Goal: Information Seeking & Learning: Understand process/instructions

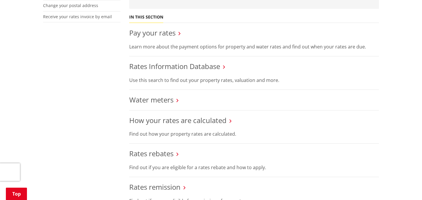
scroll to position [204, 0]
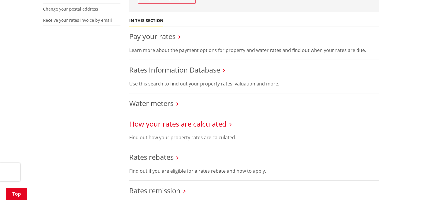
click at [168, 123] on link "How your rates are calculated" at bounding box center [177, 124] width 97 height 10
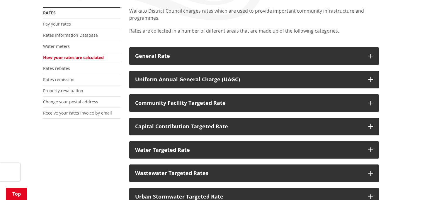
scroll to position [112, 0]
